Goal: Transaction & Acquisition: Purchase product/service

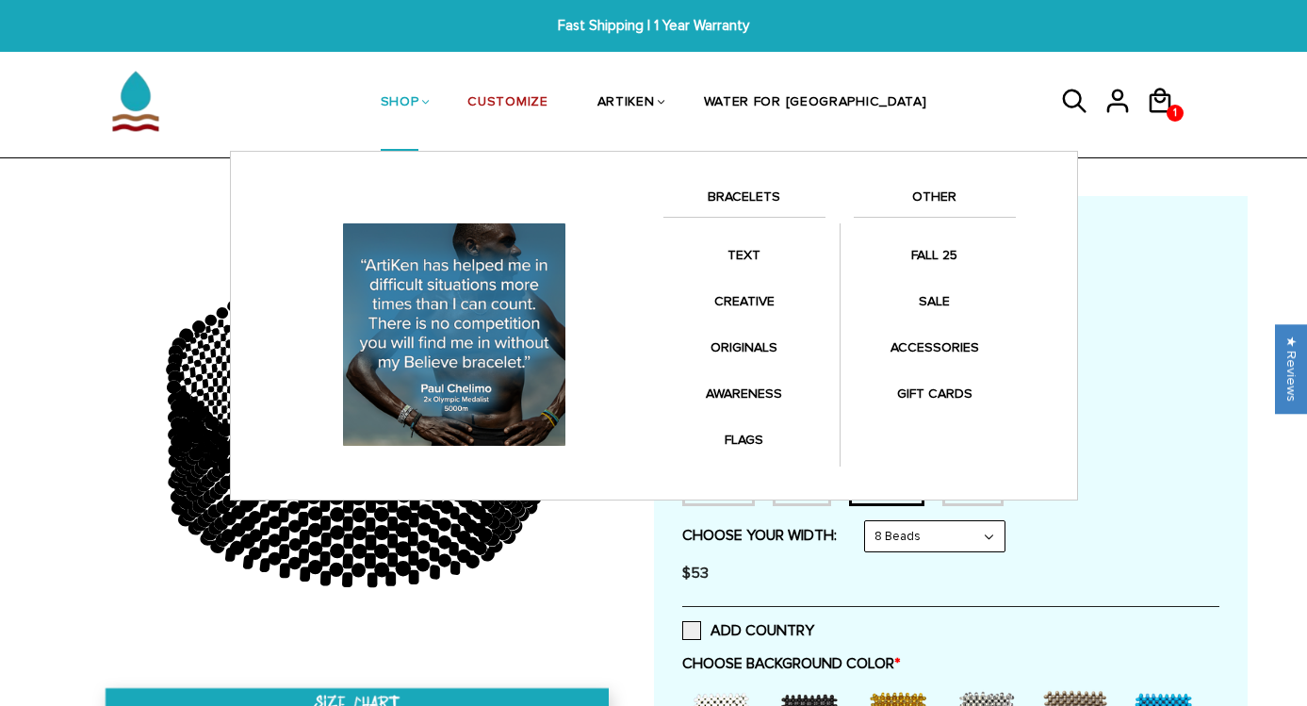
click at [419, 103] on link "SHOP" at bounding box center [400, 103] width 39 height 97
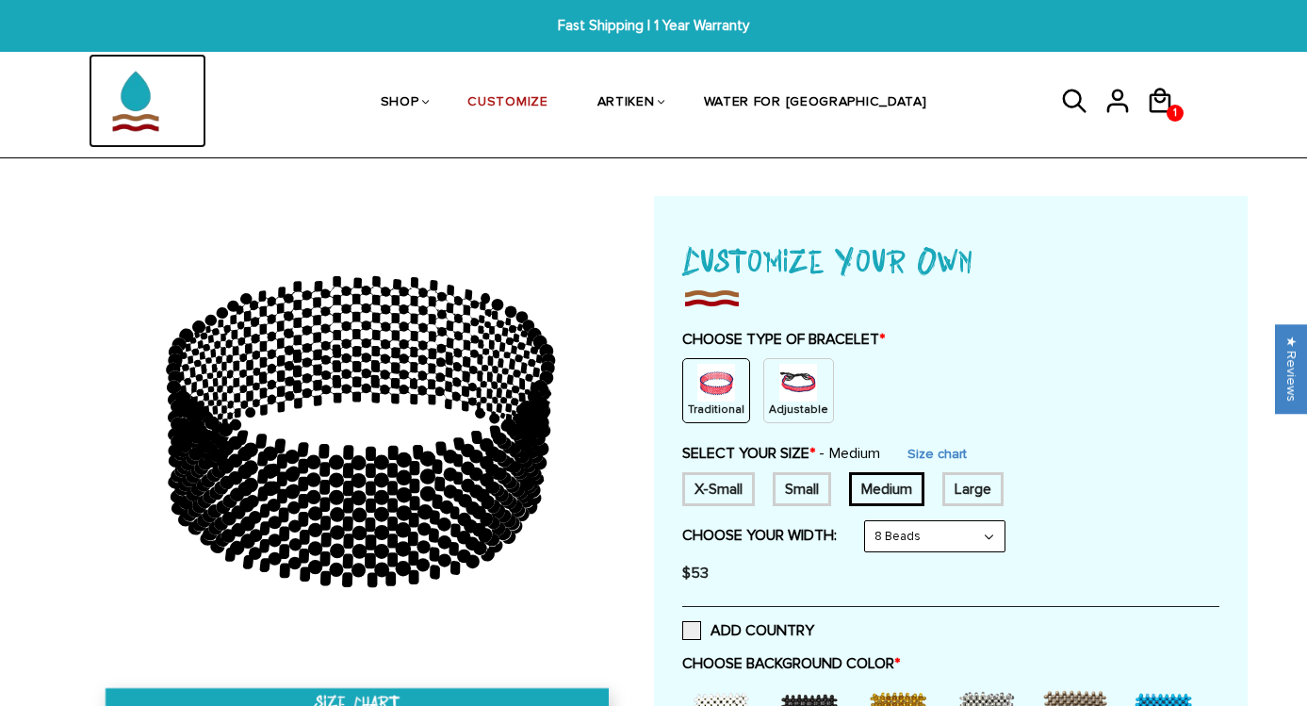
click at [139, 95] on img at bounding box center [136, 101] width 94 height 94
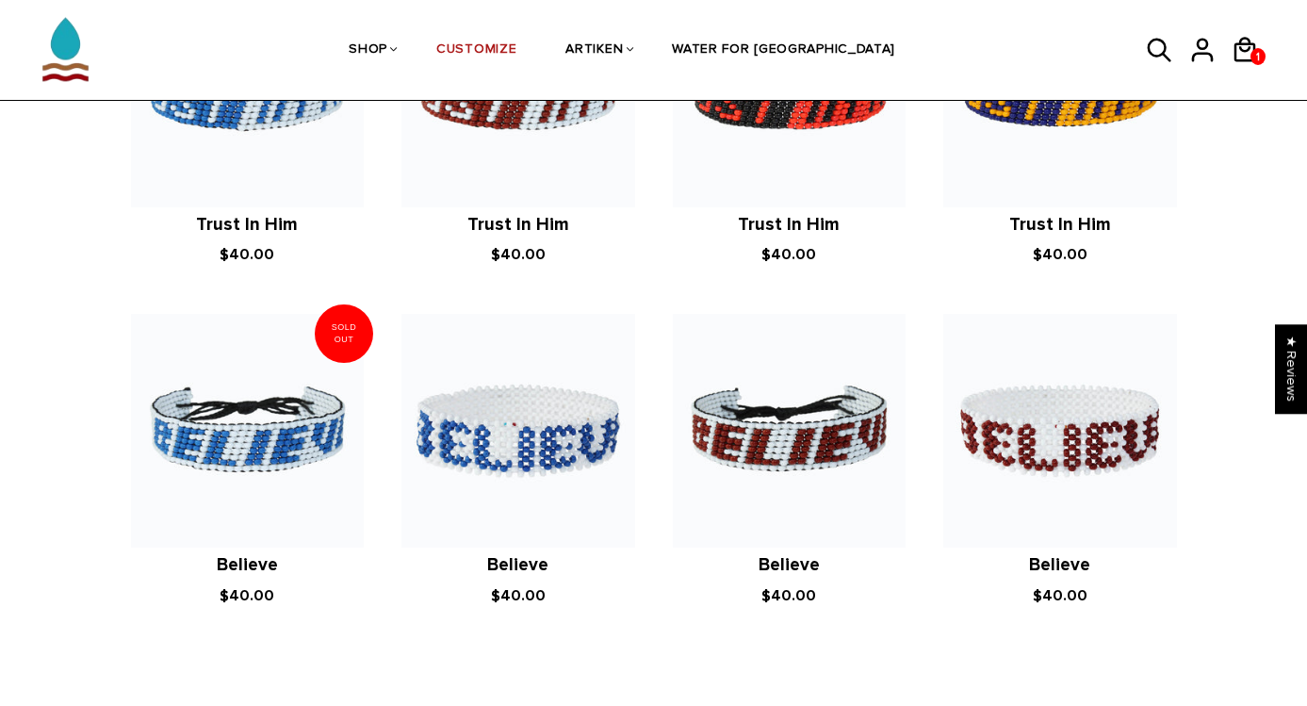
scroll to position [1487, 0]
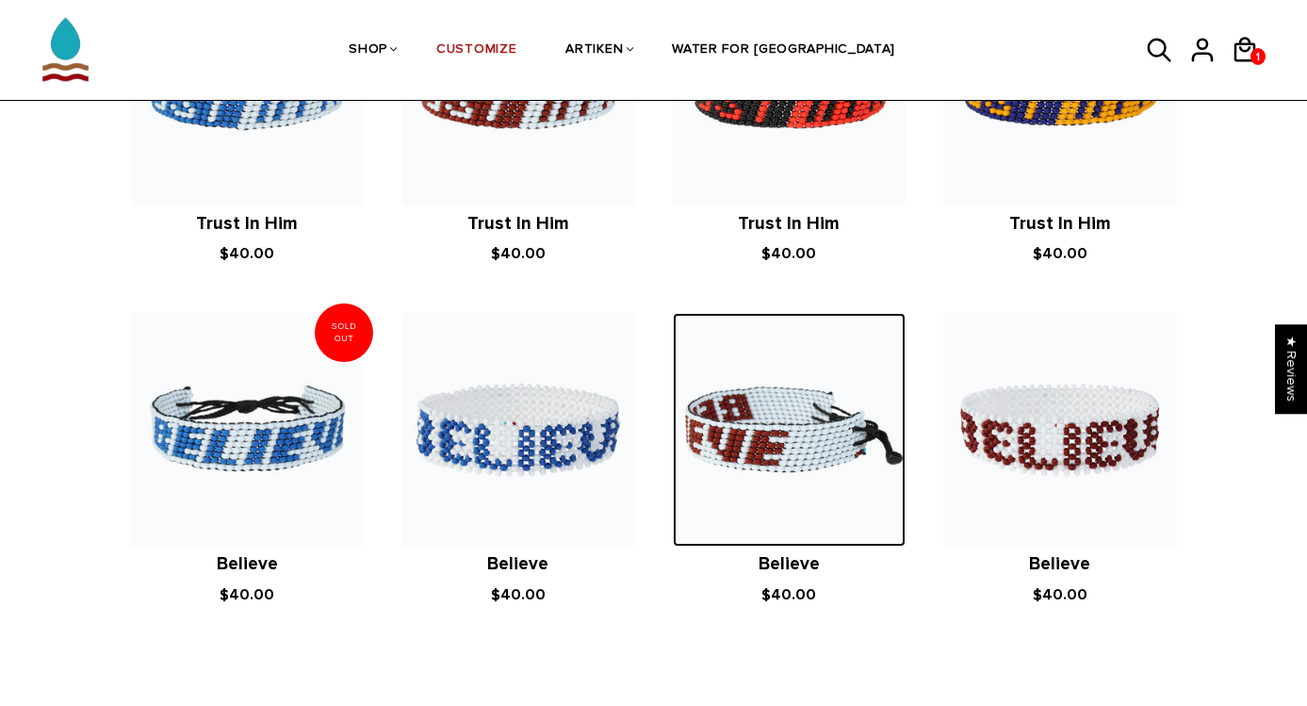
click at [792, 448] on img at bounding box center [790, 430] width 234 height 234
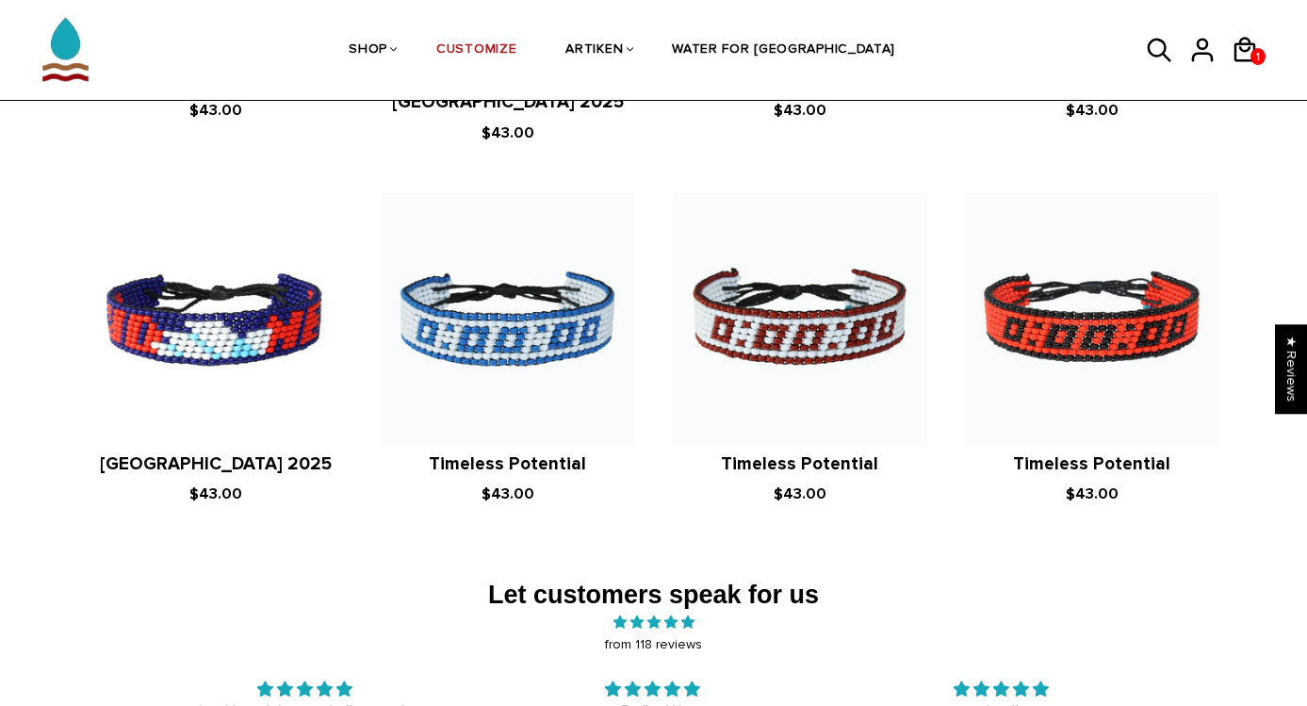
scroll to position [2472, 0]
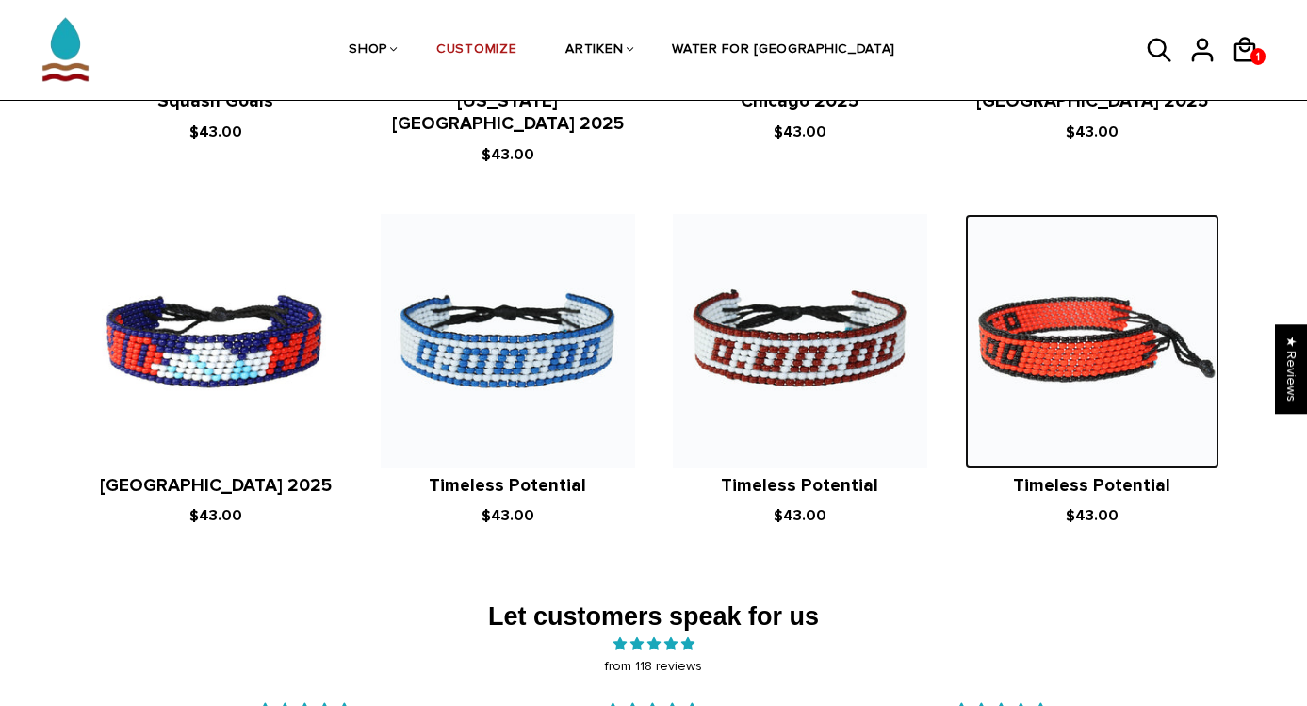
click at [1144, 314] on img at bounding box center [1092, 341] width 254 height 254
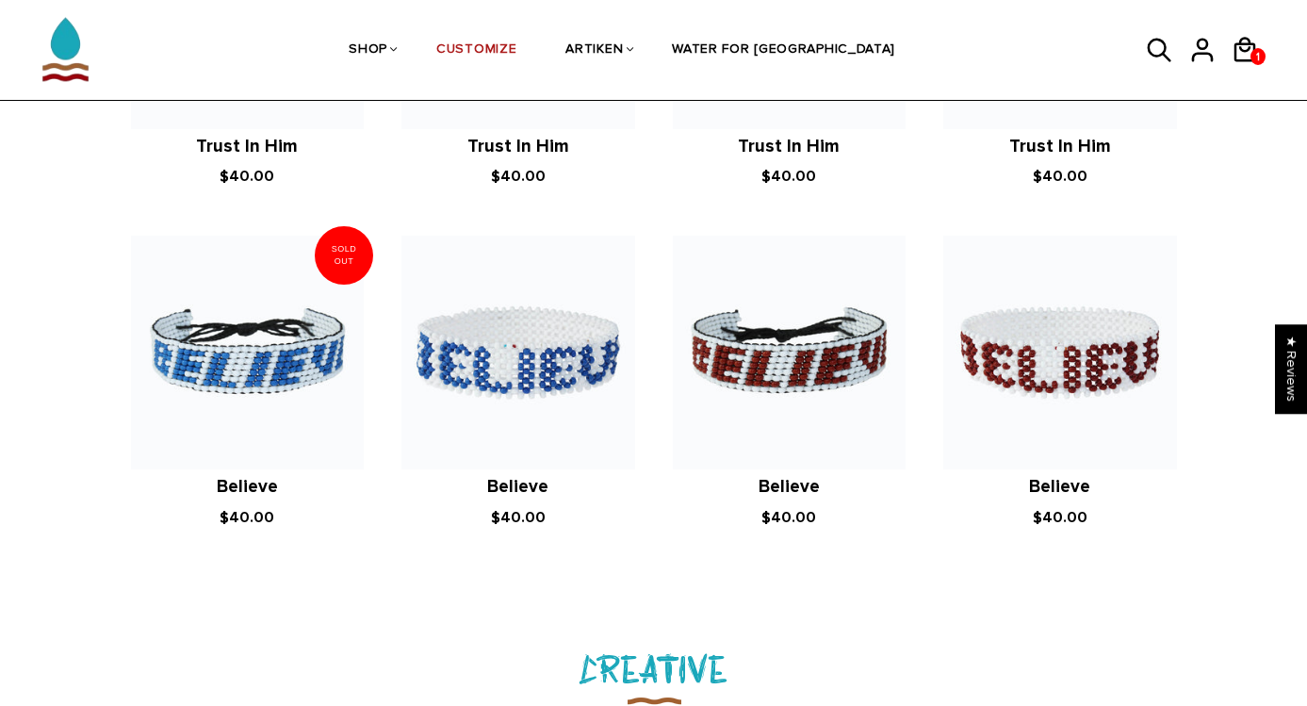
scroll to position [1563, 0]
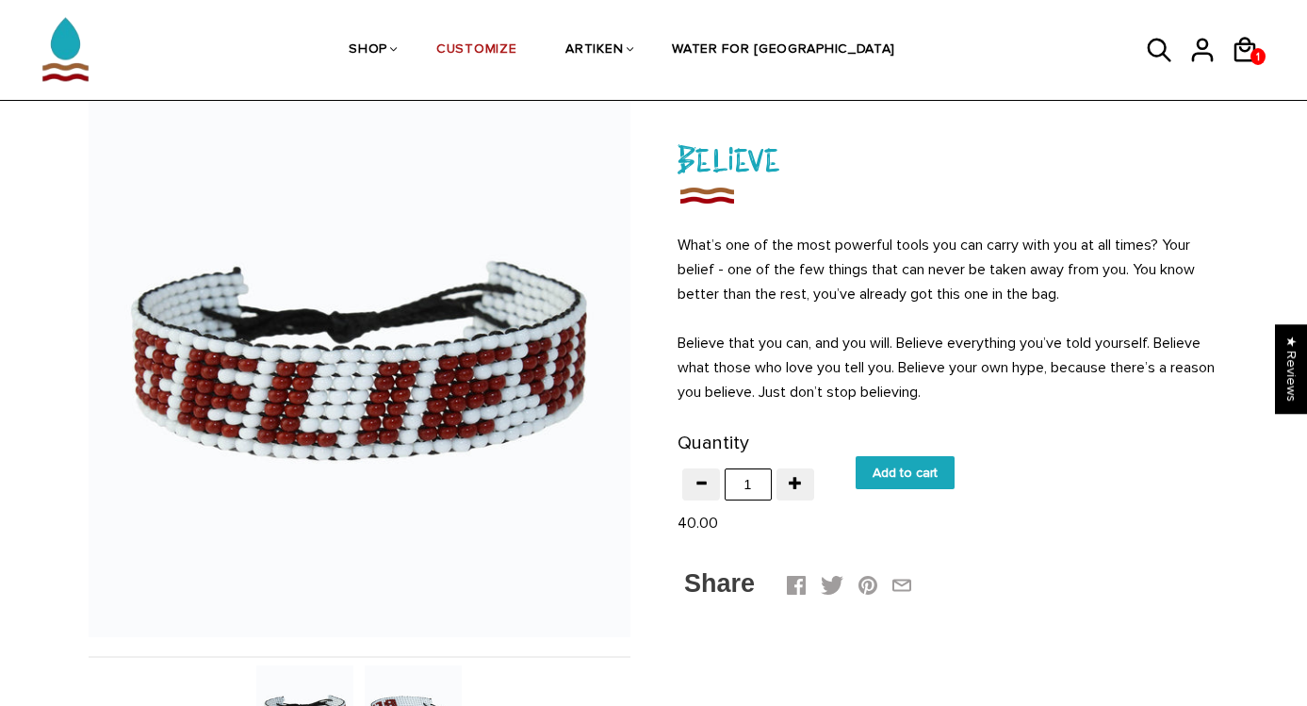
scroll to position [314, 0]
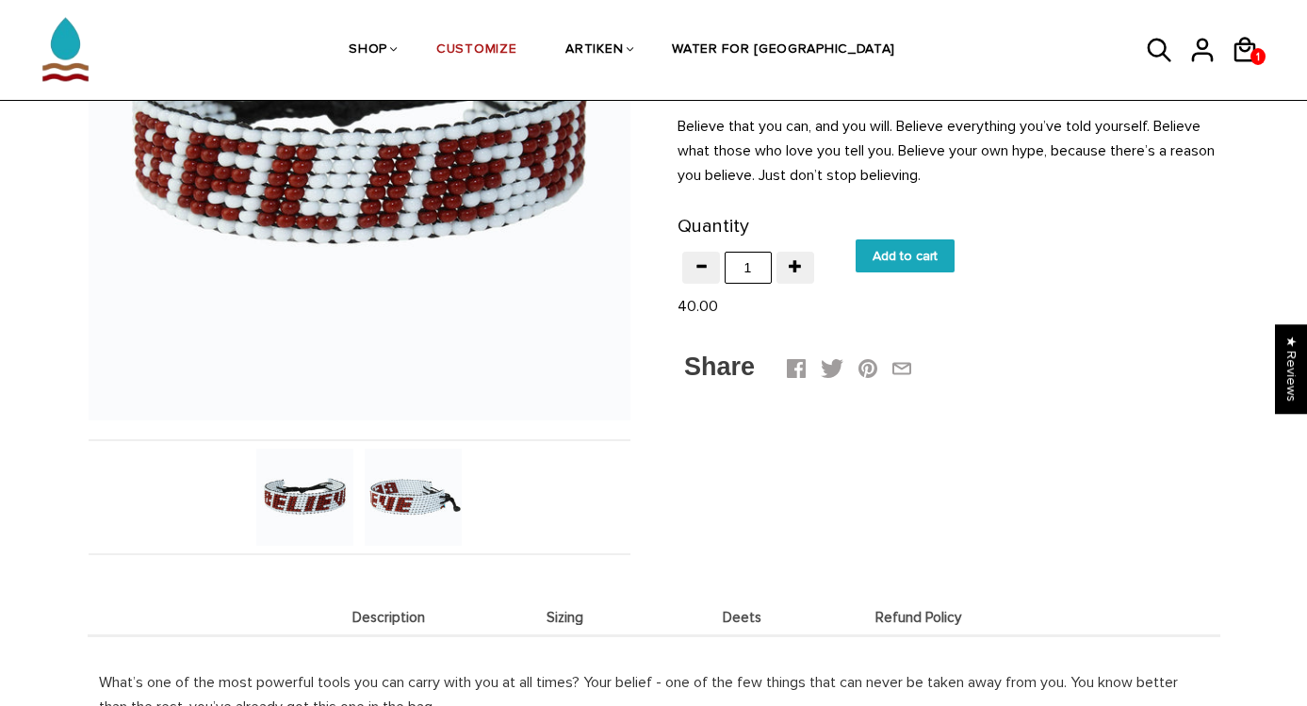
click at [424, 485] on img at bounding box center [413, 497] width 97 height 97
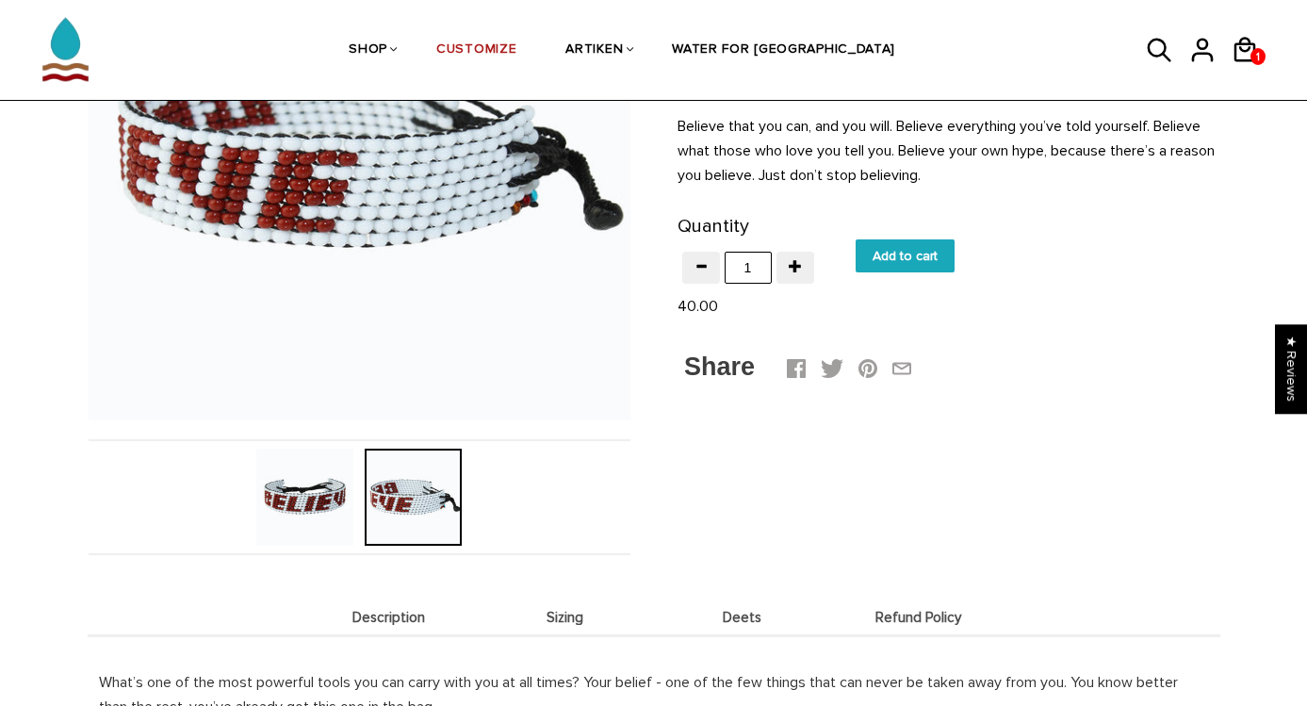
click at [400, 505] on div at bounding box center [413, 497] width 108 height 97
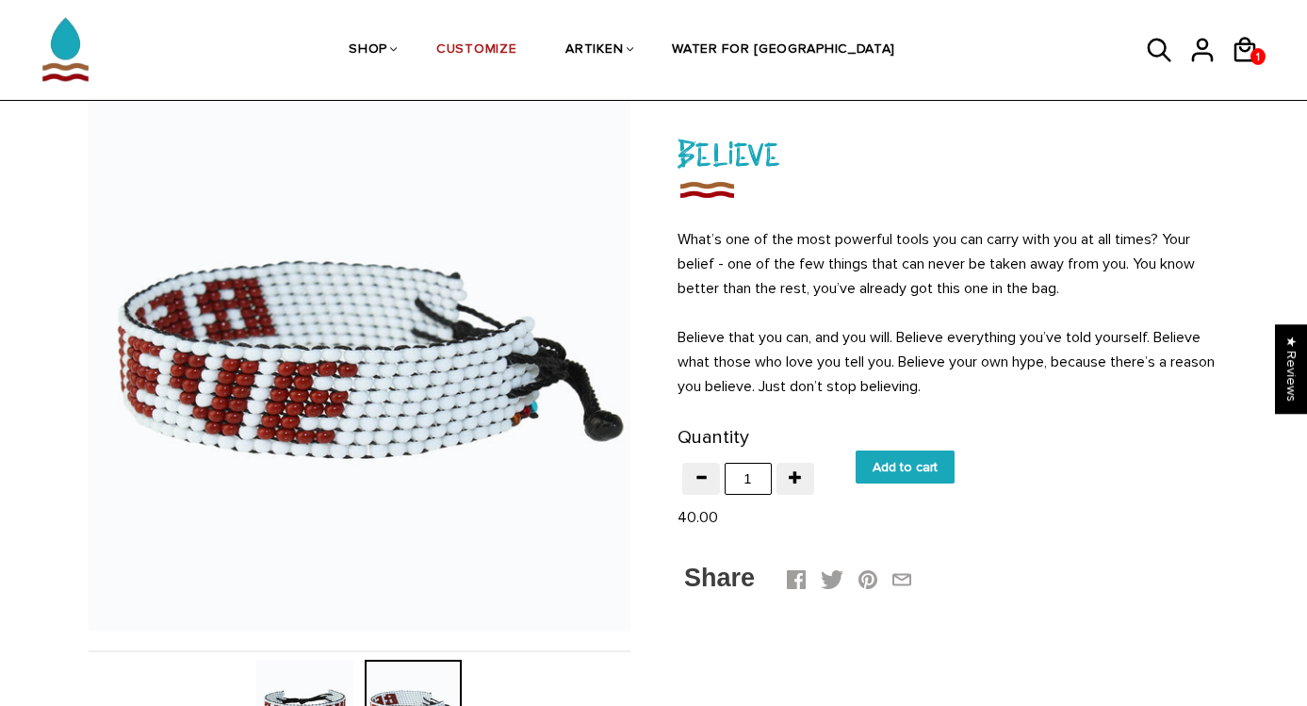
scroll to position [118, 0]
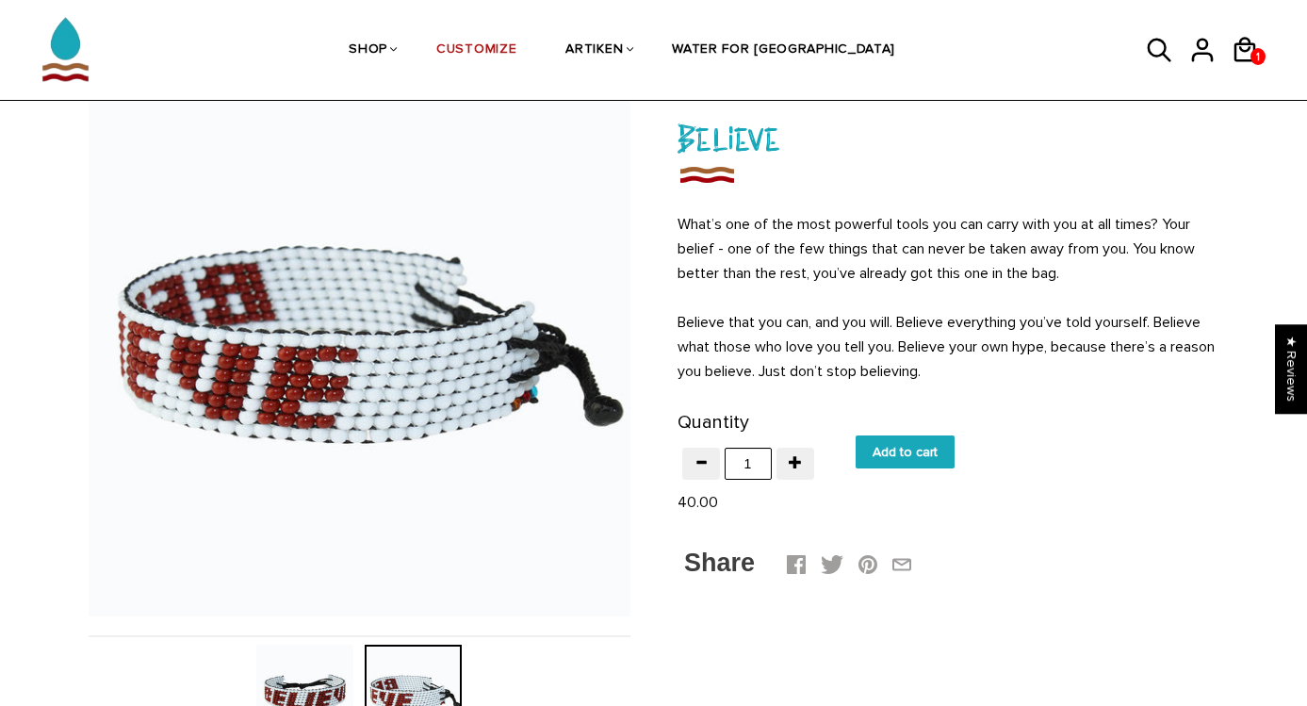
click at [317, 682] on img at bounding box center [304, 693] width 97 height 97
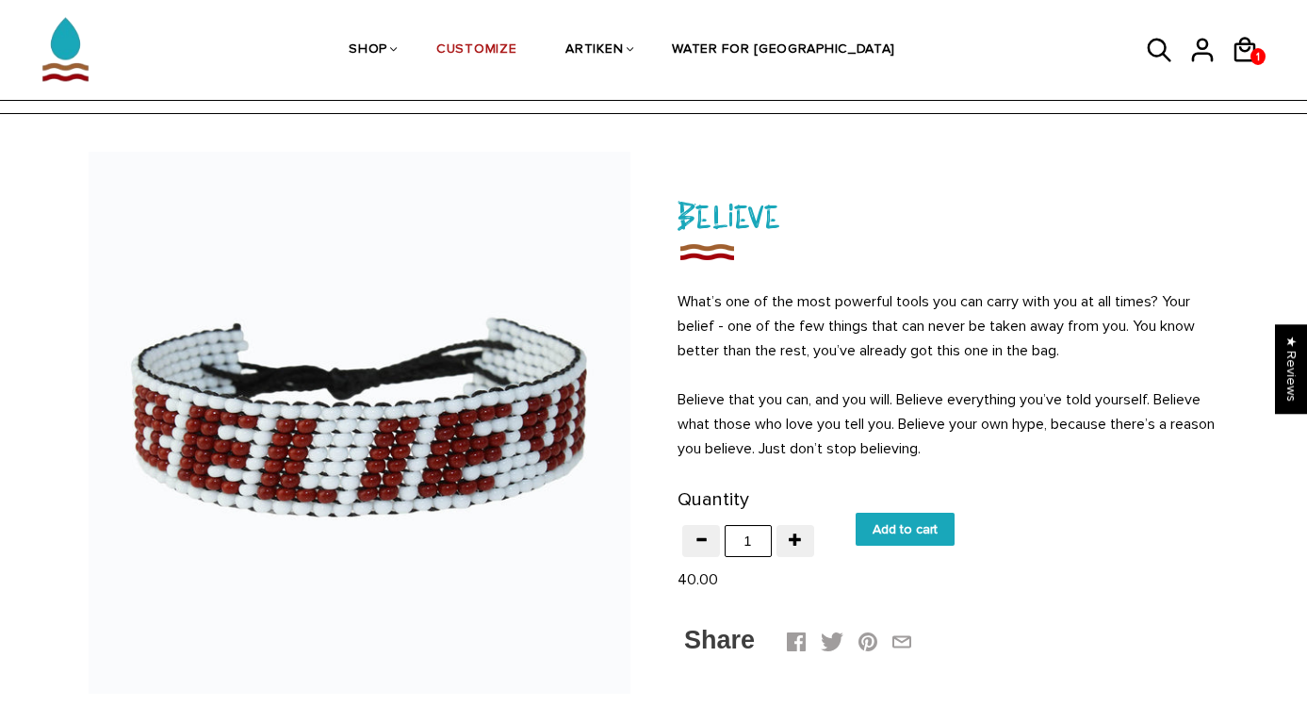
scroll to position [0, 0]
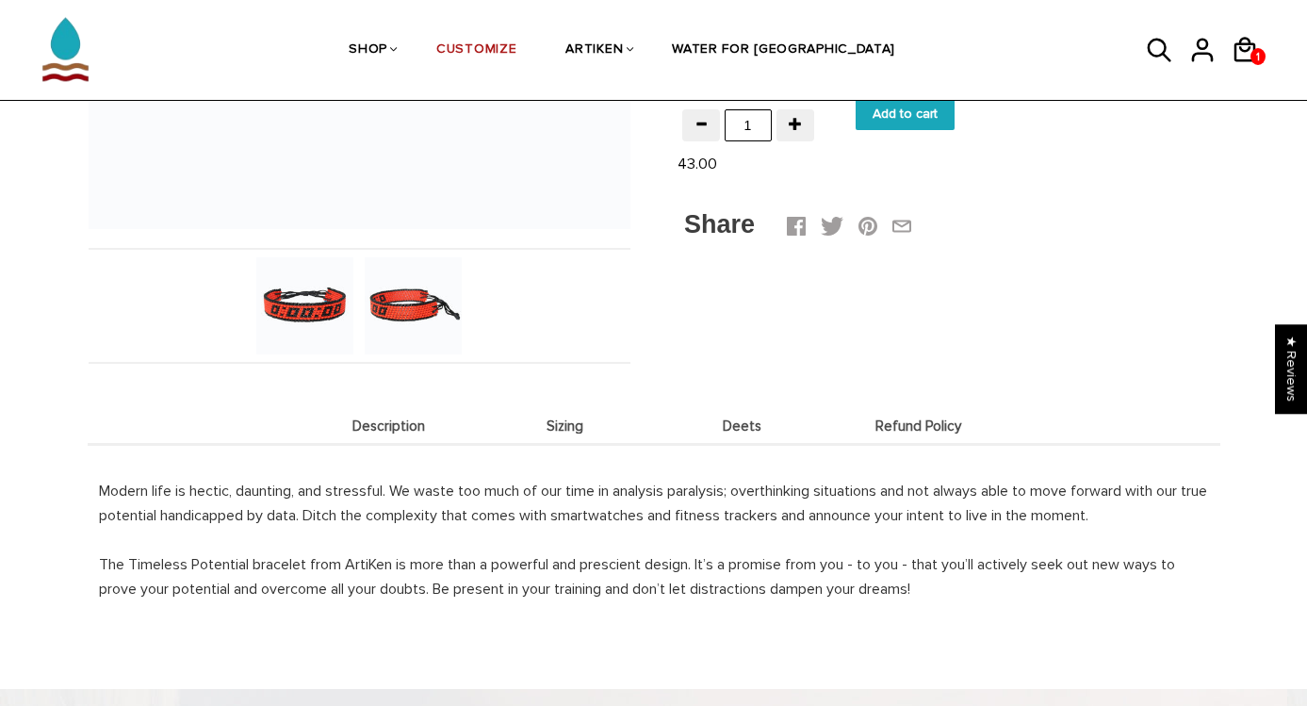
scroll to position [563, 0]
